Goal: Information Seeking & Learning: Understand process/instructions

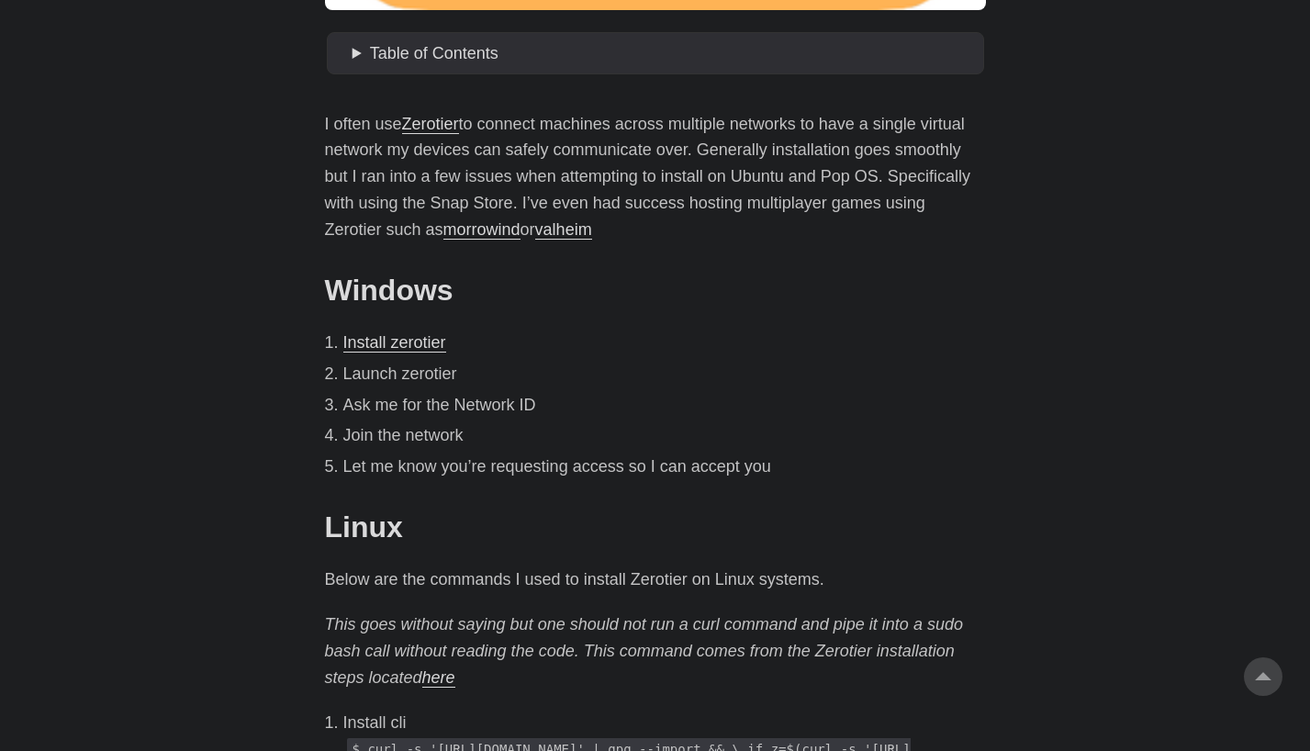
scroll to position [835, 0]
click at [422, 347] on link "Install zerotier" at bounding box center [394, 341] width 103 height 18
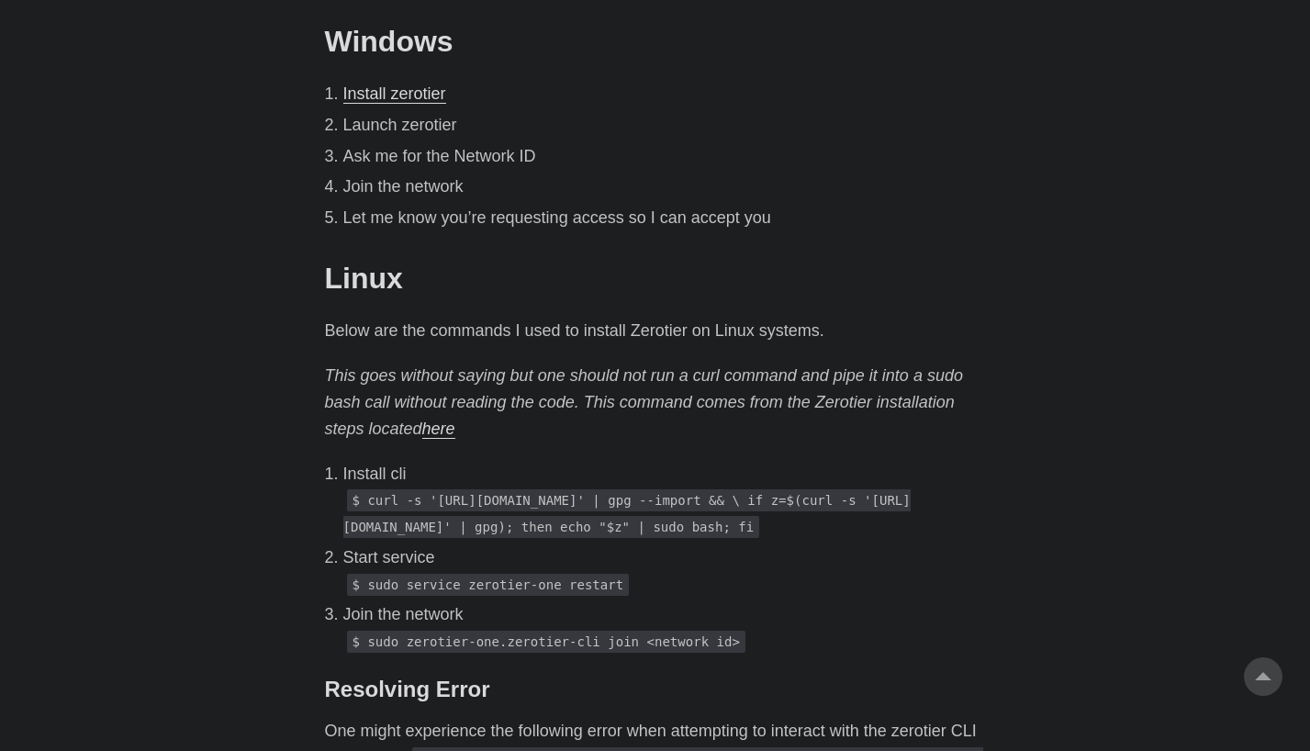
scroll to position [1161, 0]
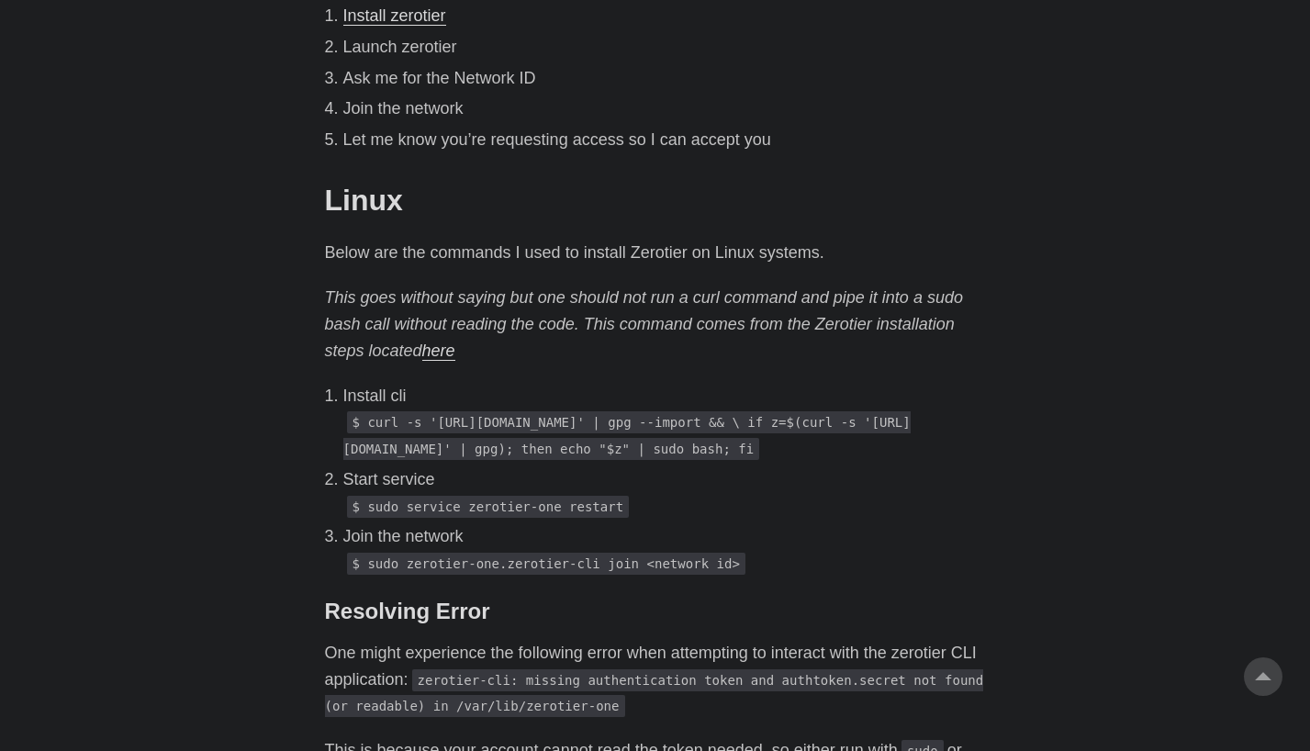
drag, startPoint x: 366, startPoint y: 423, endPoint x: 654, endPoint y: 501, distance: 298.5
click at [654, 462] on p "$ curl -s '[URL][DOMAIN_NAME]' | gpg --import && \ if z=$(curl -s '[URL][DOMAIN…" at bounding box center [664, 434] width 642 height 53
copy code "curl -s '[URL][DOMAIN_NAME]' | gpg --import && \ if z=$(curl -s '[URL][DOMAIN_N…"
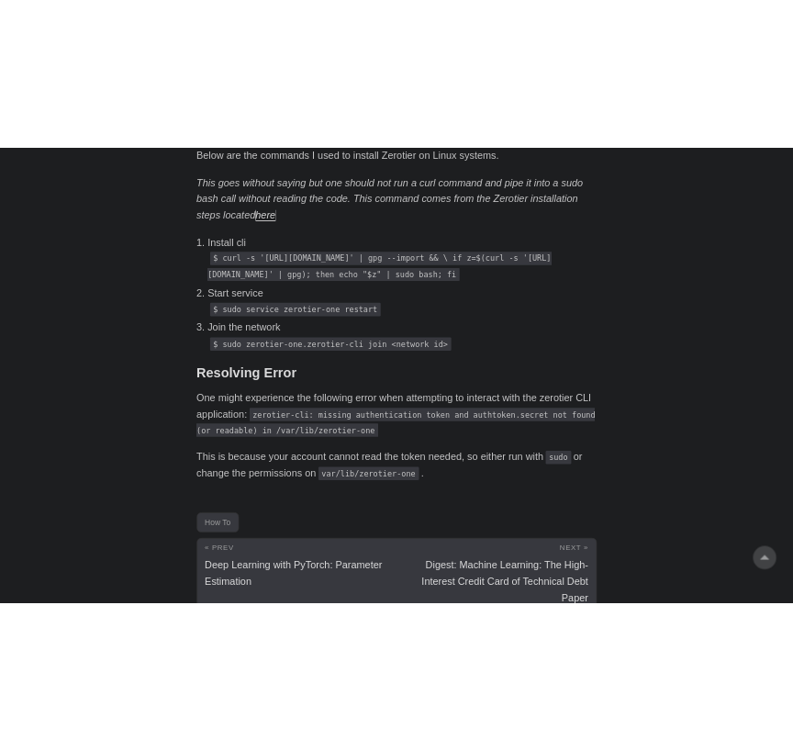
scroll to position [1407, 0]
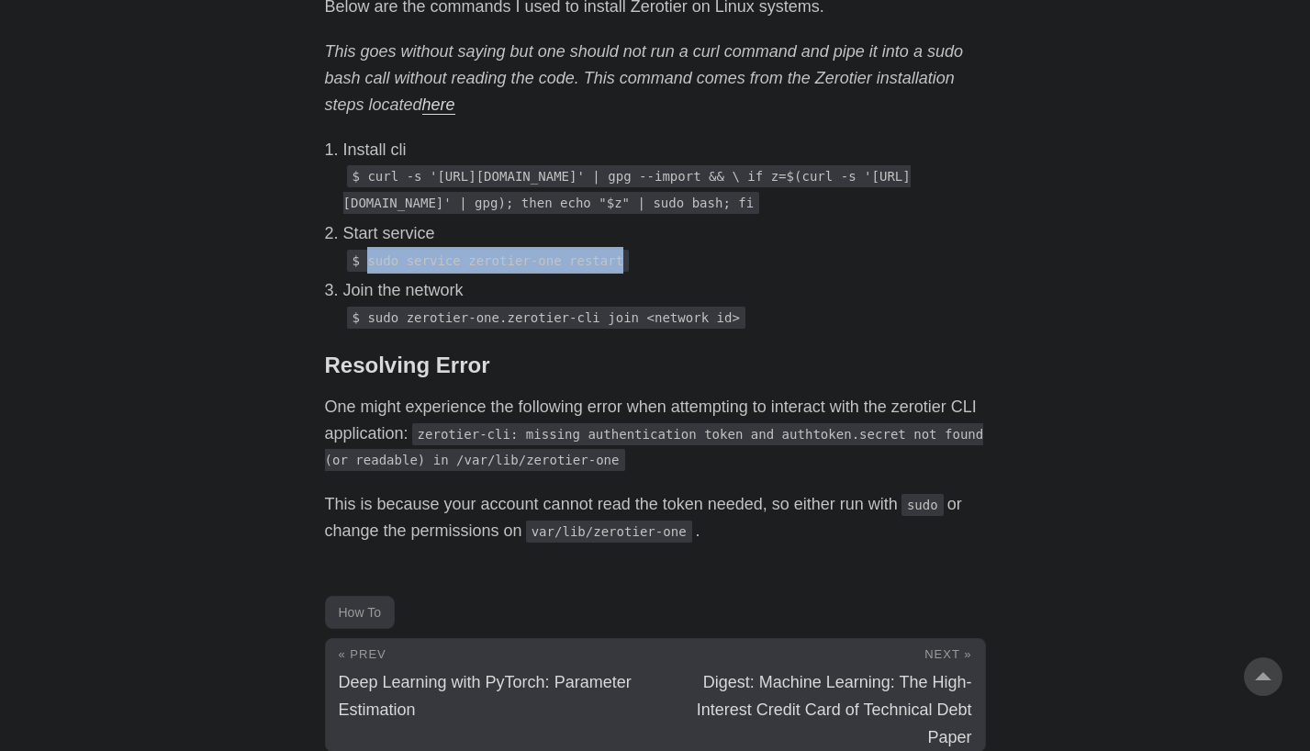
drag, startPoint x: 365, startPoint y: 313, endPoint x: 647, endPoint y: 318, distance: 281.8
click at [647, 273] on p "$ sudo service zerotier-one restart" at bounding box center [664, 260] width 642 height 27
copy code "sudo service zerotier-one restart"
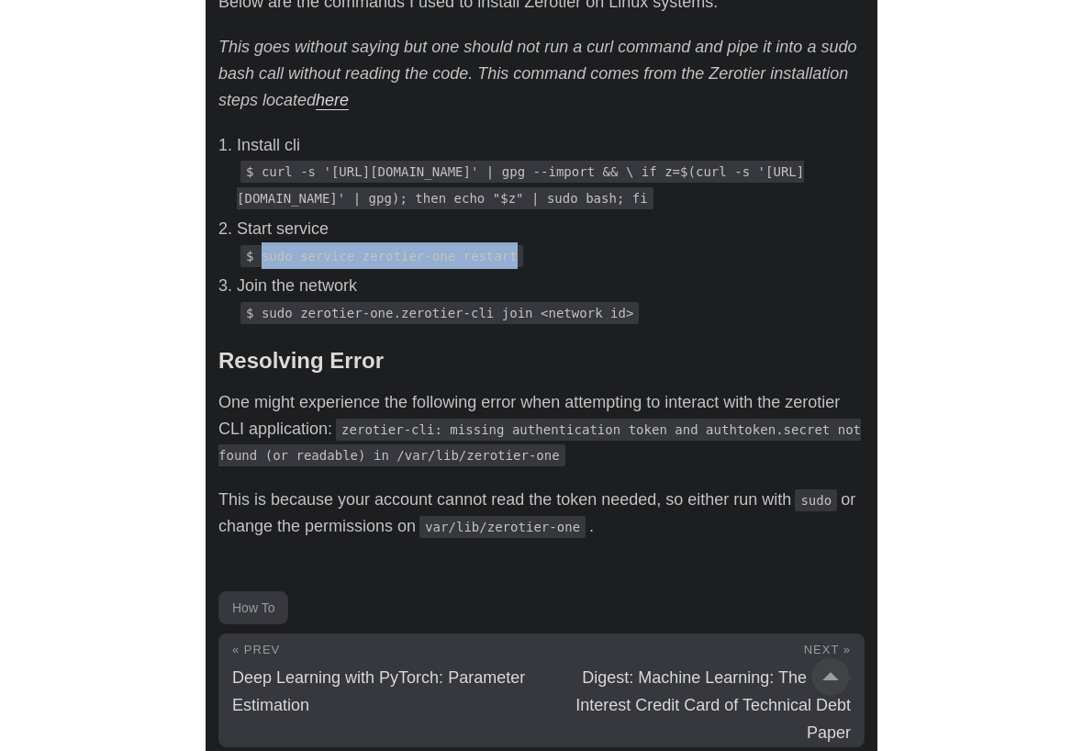
scroll to position [1417, 0]
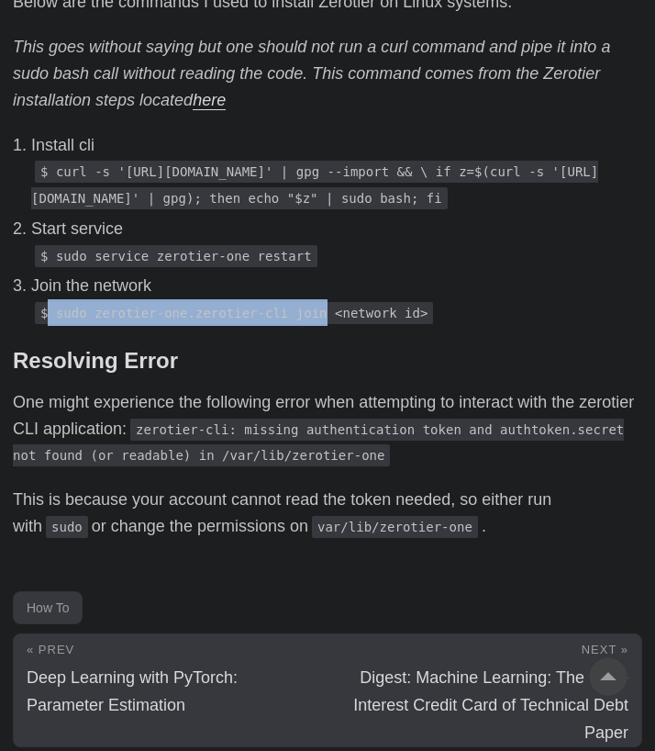
drag, startPoint x: 326, startPoint y: 317, endPoint x: 50, endPoint y: 310, distance: 275.4
click at [50, 310] on code "$ sudo zerotier-one.zerotier-cli join <network id>" at bounding box center [234, 313] width 398 height 22
copy code "sudo zerotier-one.zerotier-cli join"
